Goal: Information Seeking & Learning: Learn about a topic

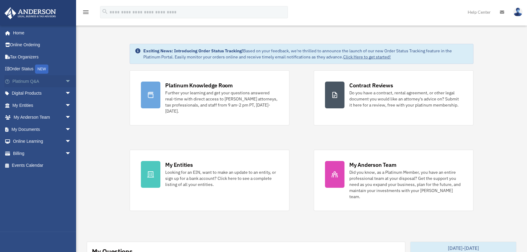
click at [65, 82] on span "arrow_drop_down" at bounding box center [71, 81] width 12 height 12
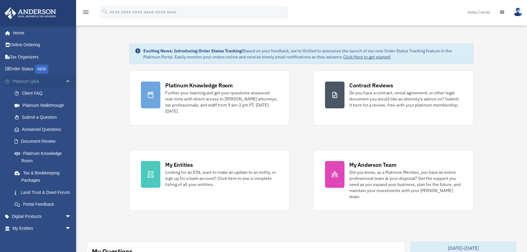
click at [65, 80] on span "arrow_drop_up" at bounding box center [71, 81] width 12 height 12
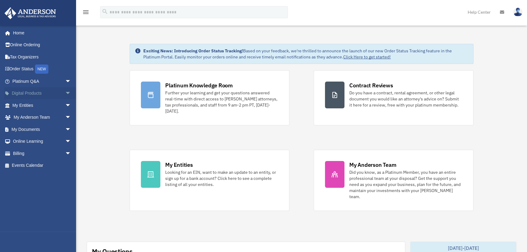
click at [66, 94] on span "arrow_drop_down" at bounding box center [71, 93] width 12 height 12
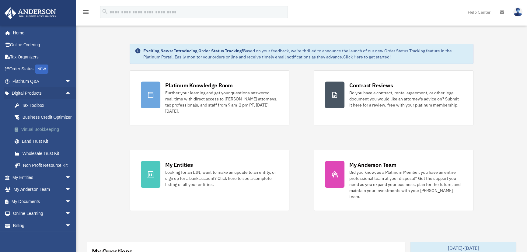
click at [36, 133] on div "Virtual Bookkeeping" at bounding box center [46, 130] width 51 height 8
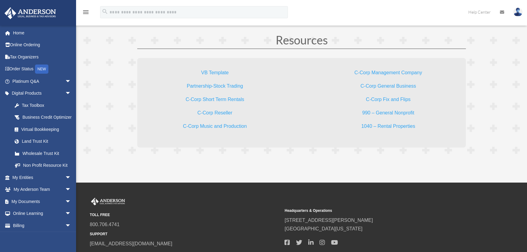
scroll to position [1827, 0]
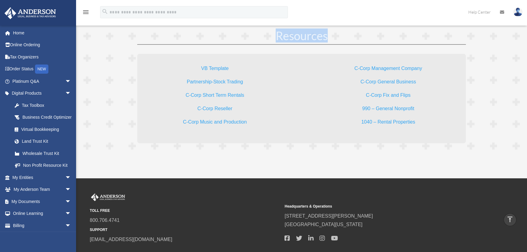
drag, startPoint x: 160, startPoint y: 55, endPoint x: 453, endPoint y: 149, distance: 307.4
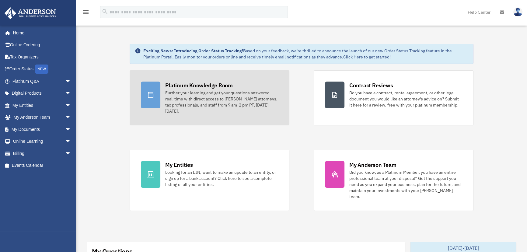
click at [164, 83] on link "Platinum Knowledge Room Further your learning and get your questions answered r…" at bounding box center [210, 97] width 160 height 55
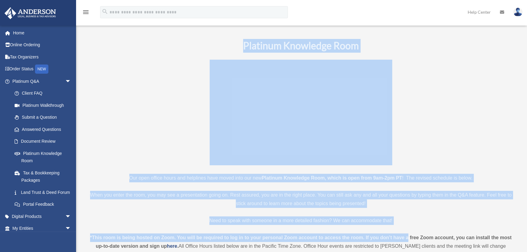
drag, startPoint x: 238, startPoint y: 46, endPoint x: 408, endPoint y: 225, distance: 247.5
drag, startPoint x: 408, startPoint y: 226, endPoint x: 174, endPoint y: 36, distance: 301.1
